Goal: Information Seeking & Learning: Learn about a topic

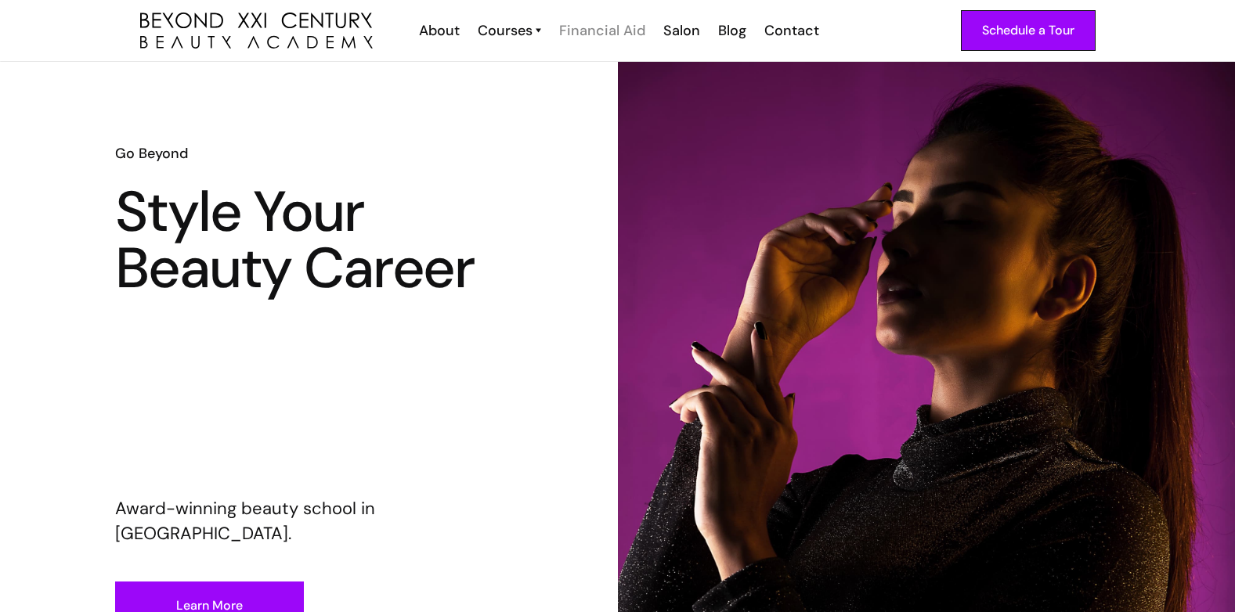
click at [608, 27] on div "Financial Aid" at bounding box center [602, 30] width 86 height 20
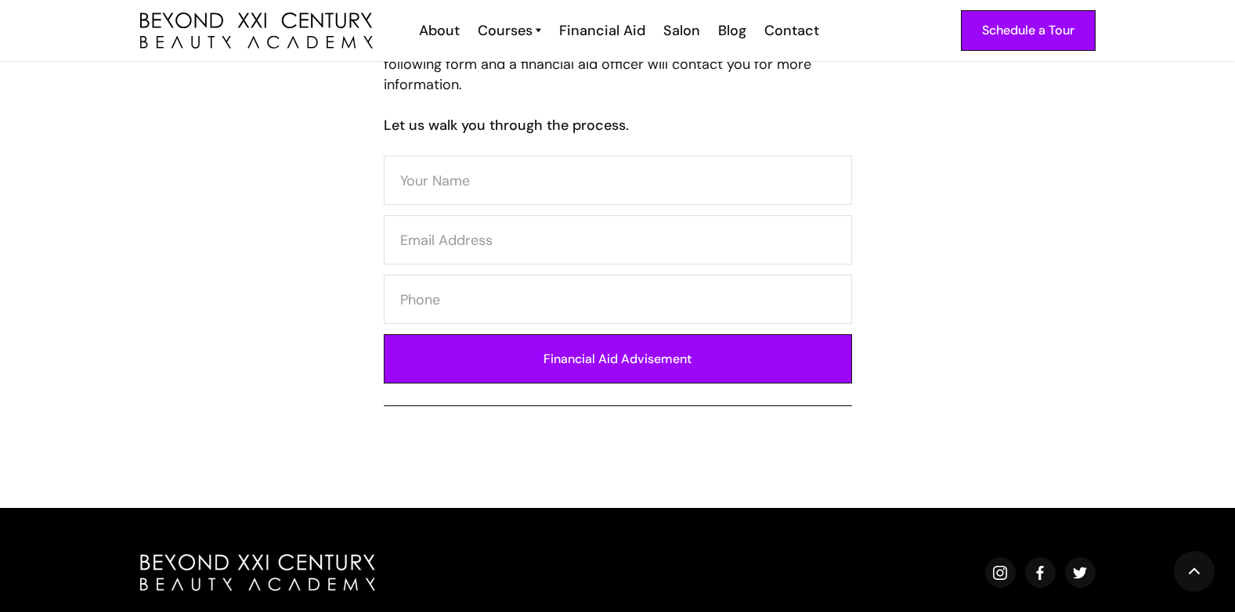
scroll to position [470, 0]
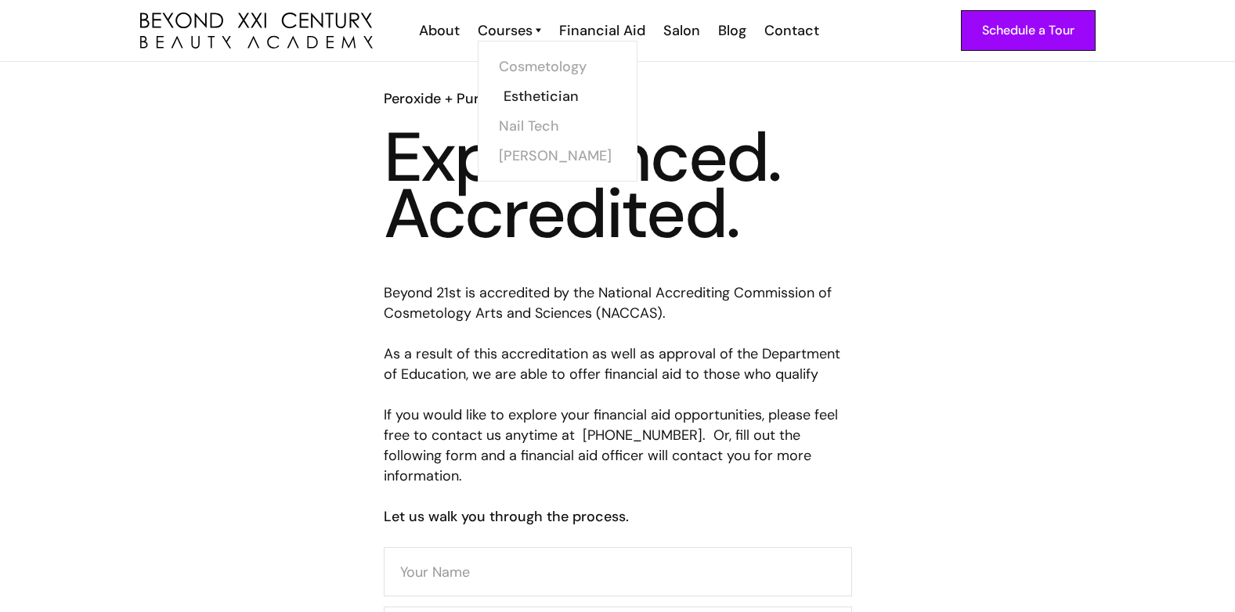
click at [538, 88] on link "Esthetician" at bounding box center [561, 96] width 117 height 30
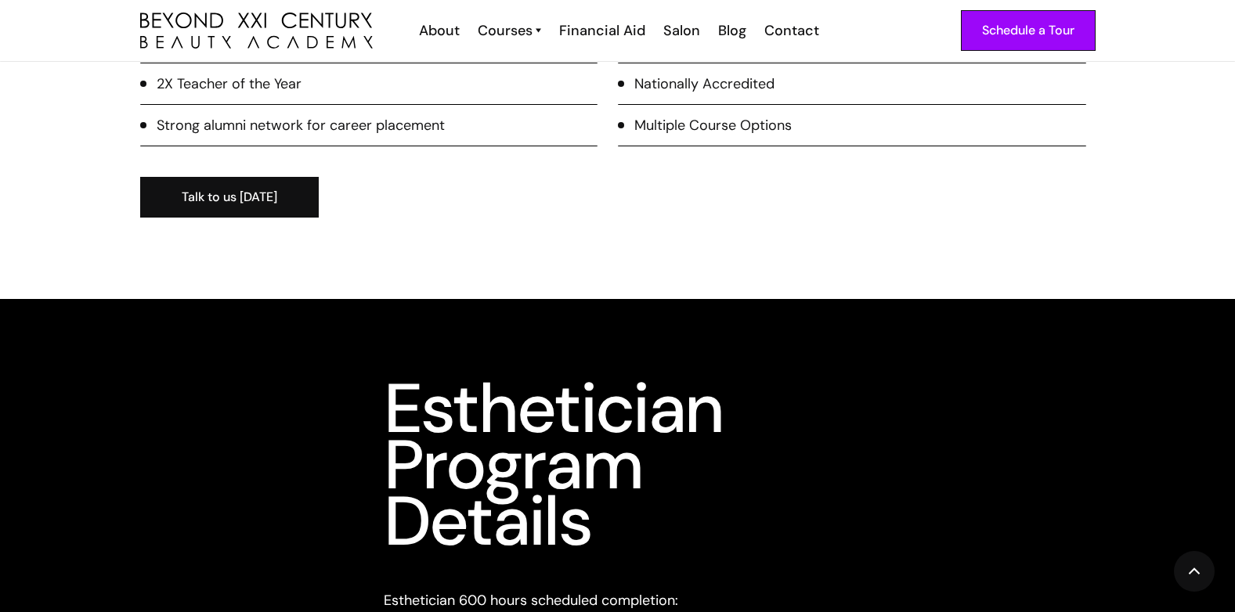
scroll to position [2036, 0]
